Goal: Check status

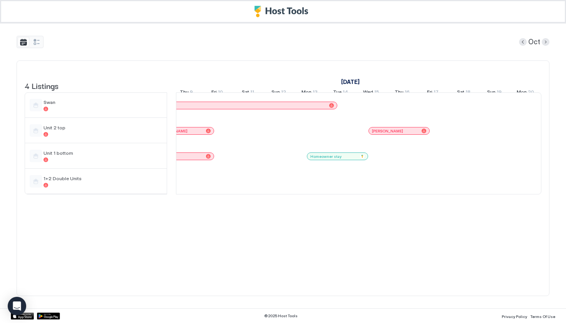
scroll to position [0, 775]
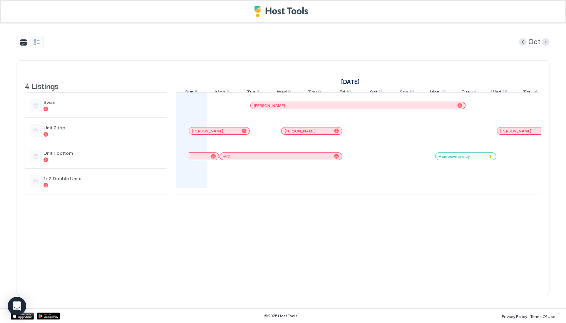
click at [194, 134] on span "[PERSON_NAME]" at bounding box center [207, 131] width 31 height 5
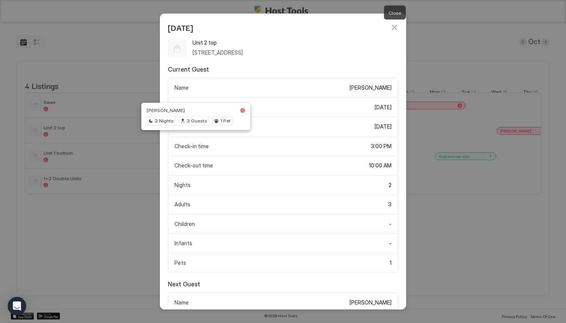
click at [395, 27] on button "button" at bounding box center [395, 27] width 8 height 8
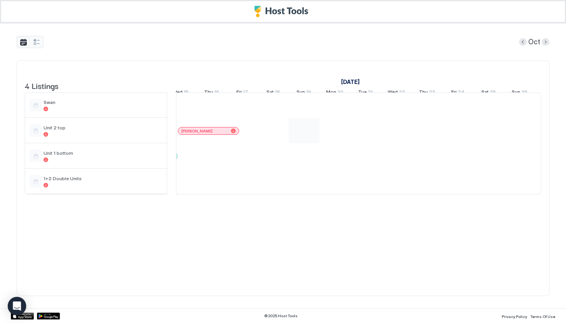
scroll to position [0, 823]
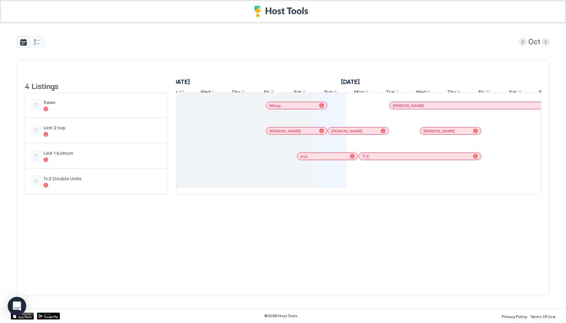
click at [285, 134] on div "[PERSON_NAME]" at bounding box center [293, 131] width 47 height 5
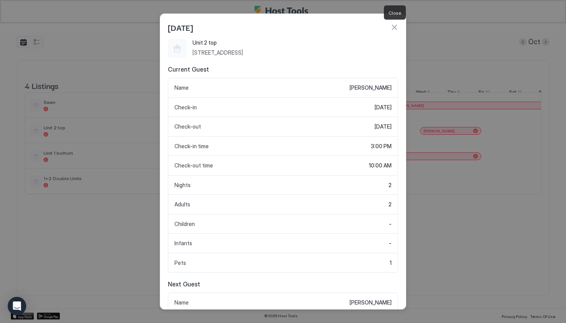
click at [395, 28] on button "button" at bounding box center [395, 27] width 8 height 8
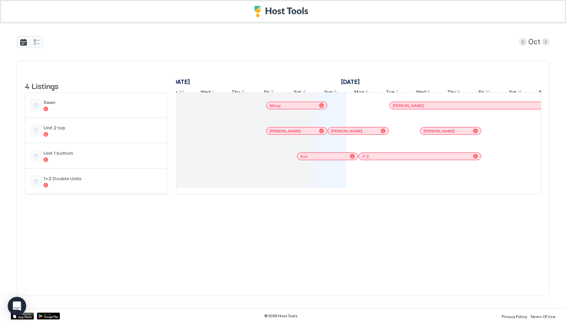
click at [309, 108] on div "Mikey" at bounding box center [293, 105] width 47 height 5
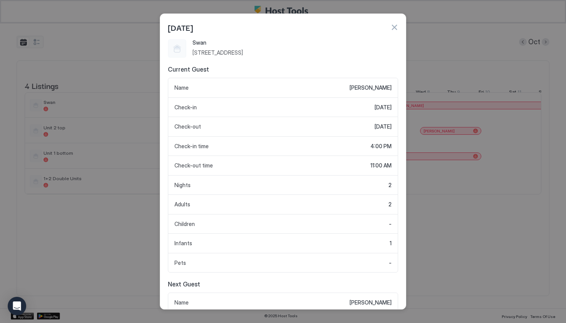
click at [394, 25] on button "button" at bounding box center [395, 27] width 8 height 8
